Goal: Transaction & Acquisition: Purchase product/service

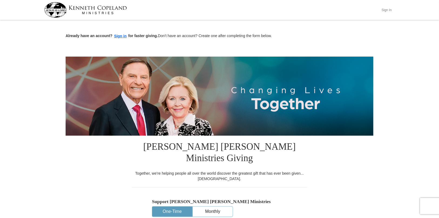
click at [385, 8] on button "Sign In" at bounding box center [387, 10] width 16 height 8
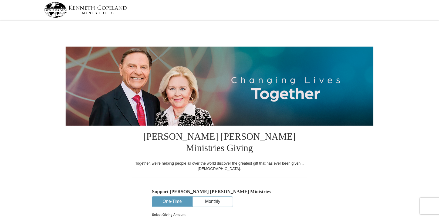
select select "MO"
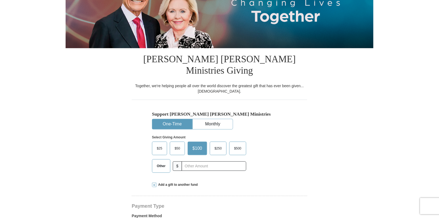
scroll to position [81, 0]
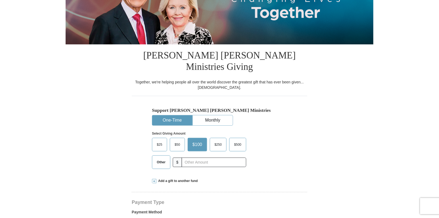
click at [162, 158] on span "Other" at bounding box center [161, 162] width 14 height 8
click at [0, 0] on input "Other" at bounding box center [0, 0] width 0 height 0
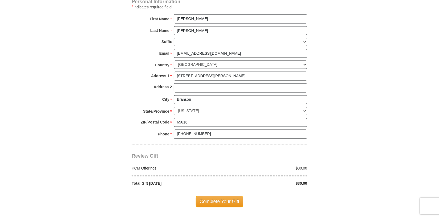
scroll to position [405, 0]
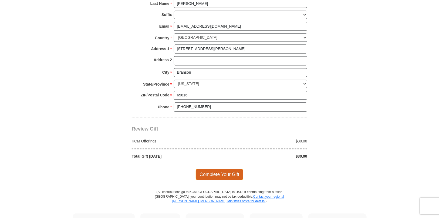
type input "30.00"
click at [218, 169] on span "Complete Your Gift" at bounding box center [220, 174] width 48 height 11
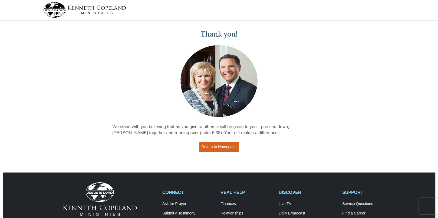
click at [222, 148] on link "Return to Homepage" at bounding box center [219, 146] width 40 height 11
